Goal: Navigation & Orientation: Find specific page/section

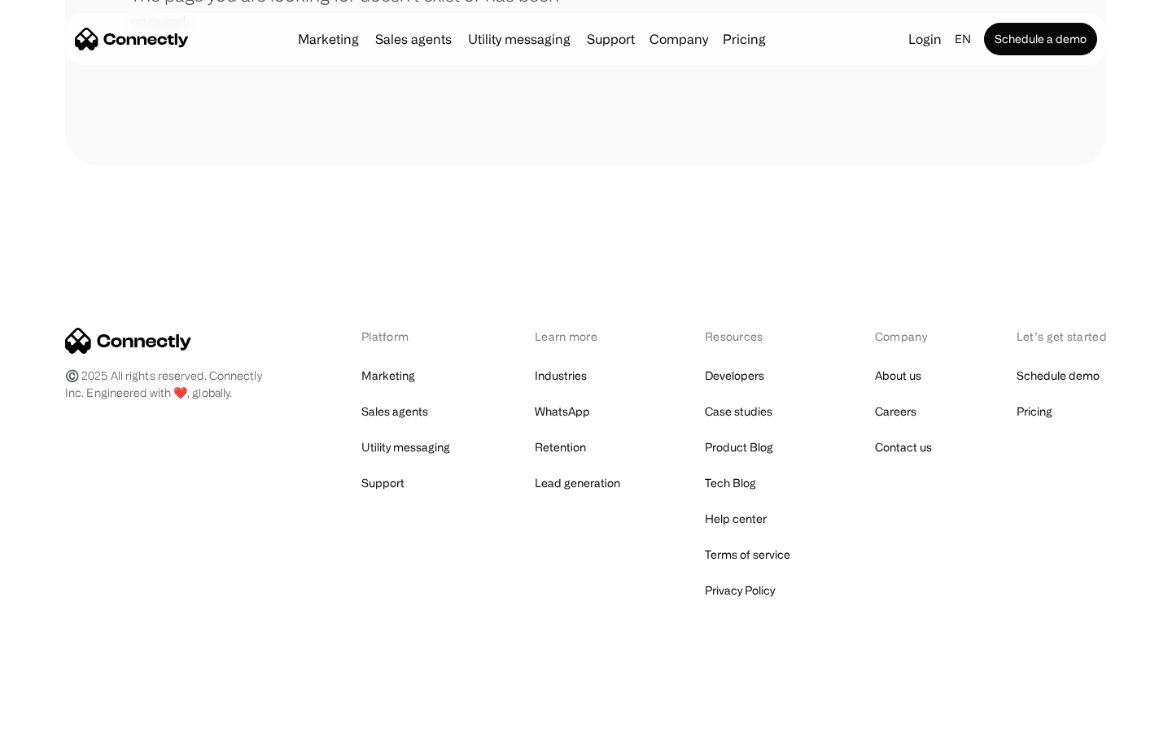
scroll to position [297, 0]
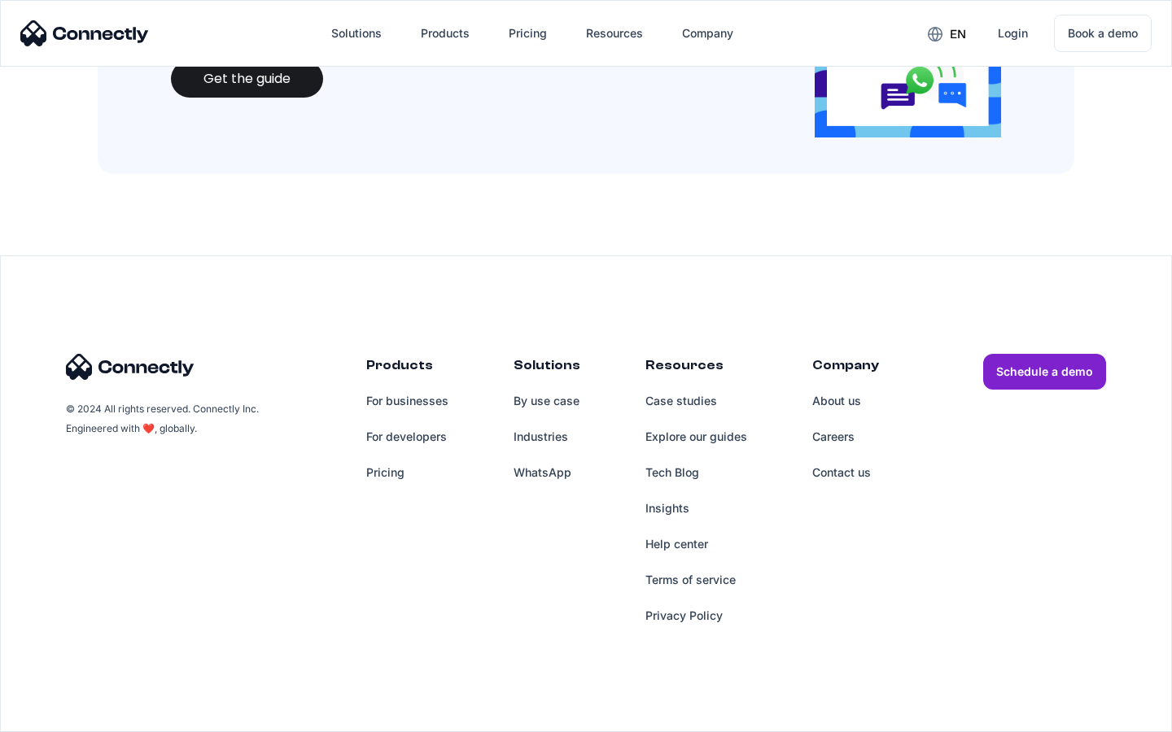
scroll to position [1769, 0]
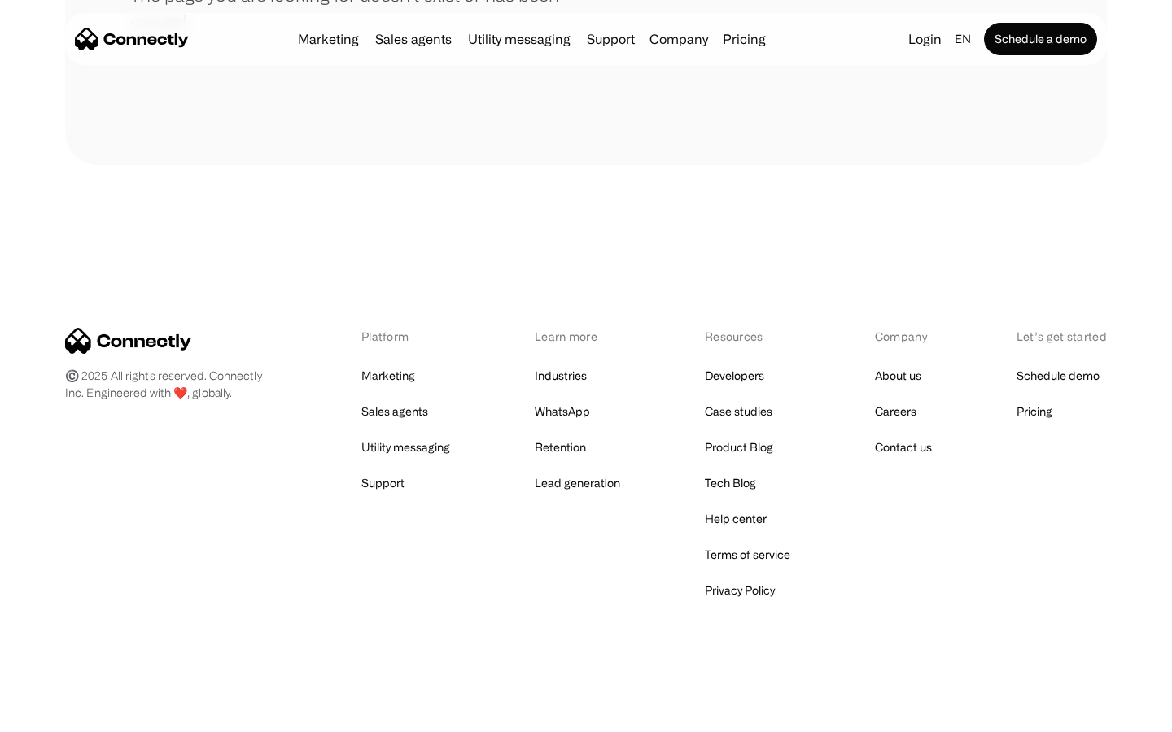
scroll to position [297, 0]
